Goal: Browse casually: Explore the website without a specific task or goal

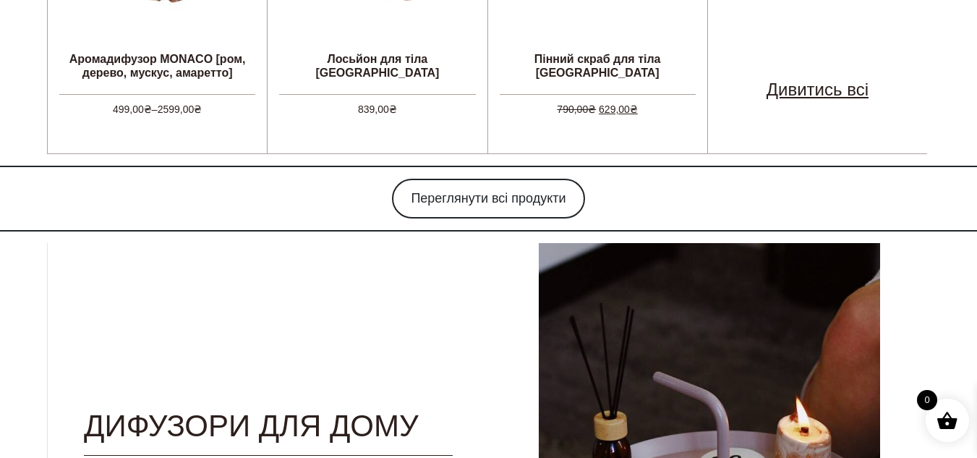
scroll to position [1177, 0]
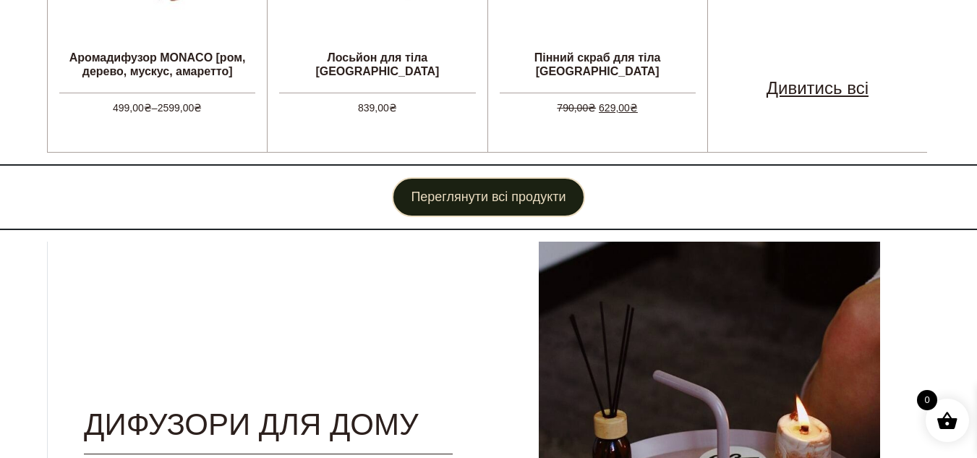
click at [509, 184] on link "Переглянути всі продукти" at bounding box center [488, 197] width 192 height 40
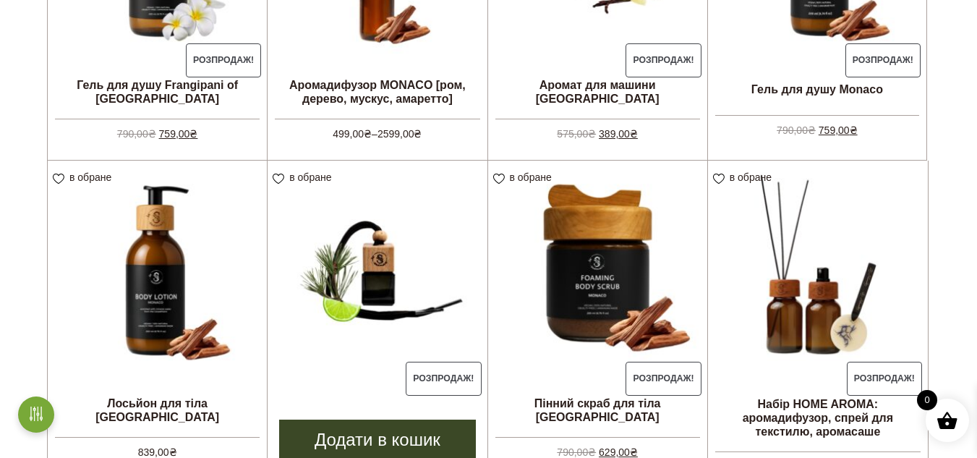
scroll to position [1210, 0]
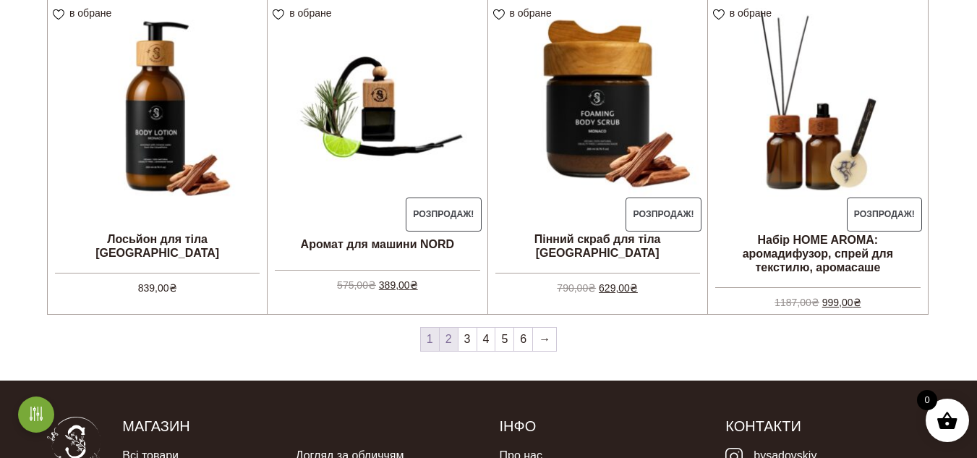
click at [455, 338] on link "2" at bounding box center [449, 339] width 18 height 23
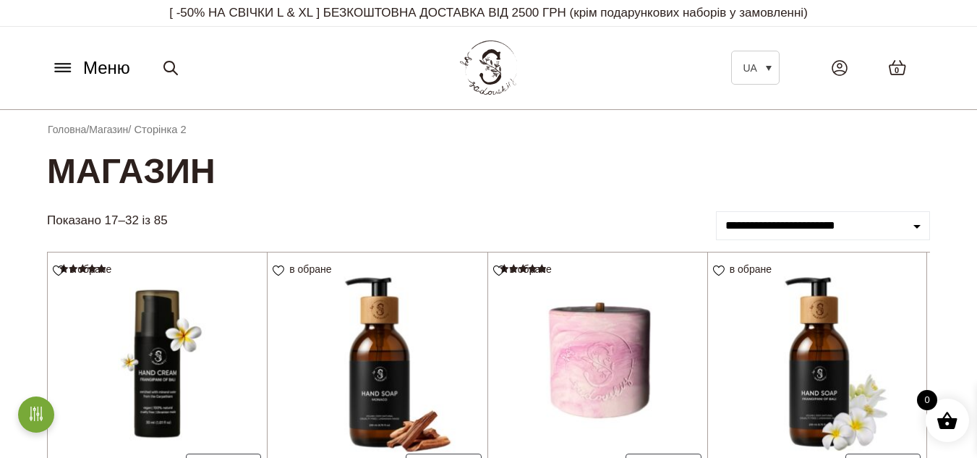
scroll to position [112, 0]
